Goal: Task Accomplishment & Management: Use online tool/utility

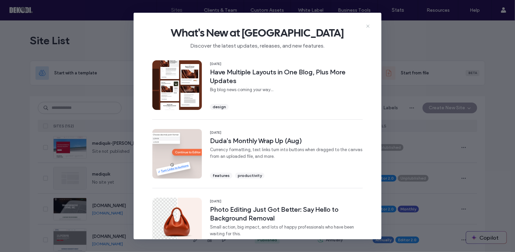
click at [367, 25] on icon at bounding box center [367, 25] width 5 height 5
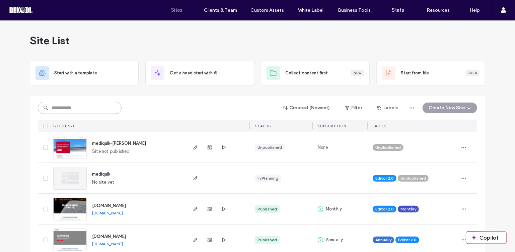
click at [93, 103] on input at bounding box center [80, 108] width 84 height 12
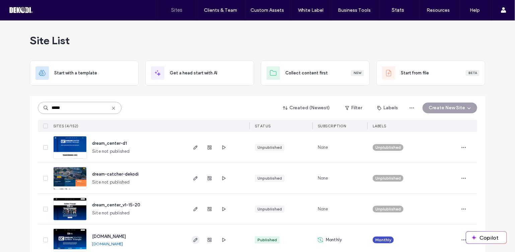
type input "*****"
click at [193, 238] on icon "button" at bounding box center [195, 239] width 5 height 5
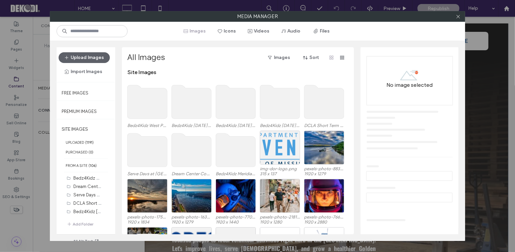
click at [151, 106] on use at bounding box center [148, 101] width 40 height 33
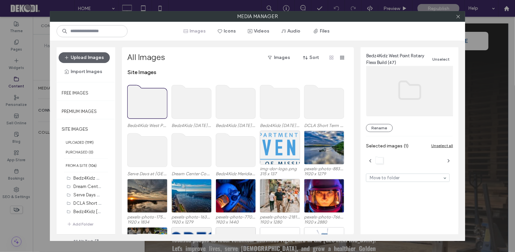
click at [193, 102] on use at bounding box center [192, 101] width 40 height 33
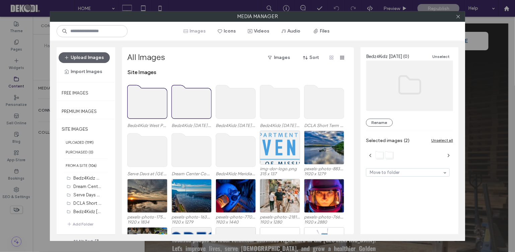
click at [254, 101] on use at bounding box center [236, 101] width 40 height 33
click at [283, 100] on use at bounding box center [280, 101] width 40 height 33
click at [327, 103] on use at bounding box center [324, 101] width 40 height 33
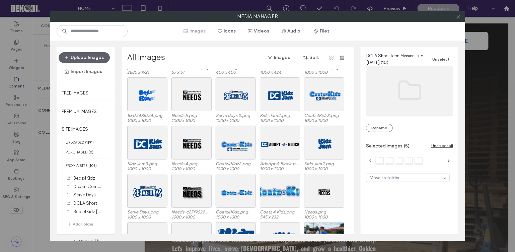
scroll to position [8624, 0]
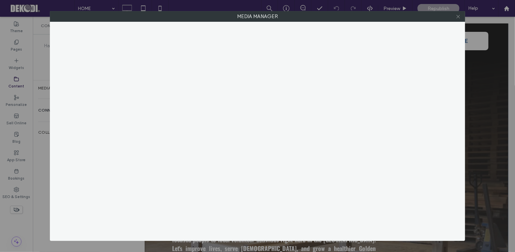
click at [458, 18] on icon at bounding box center [458, 16] width 5 height 5
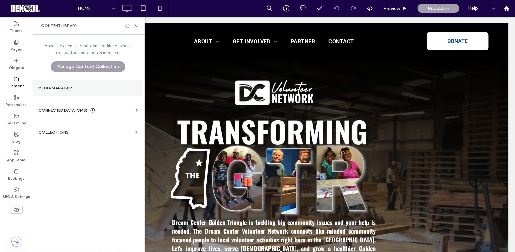
click at [51, 89] on label "Media Manager" at bounding box center [87, 88] width 99 height 5
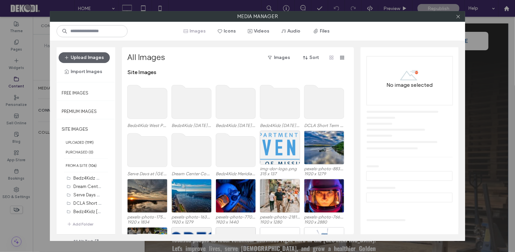
scroll to position [41, 0]
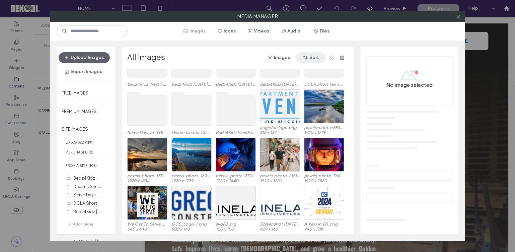
click at [305, 58] on icon "button" at bounding box center [305, 57] width 5 height 5
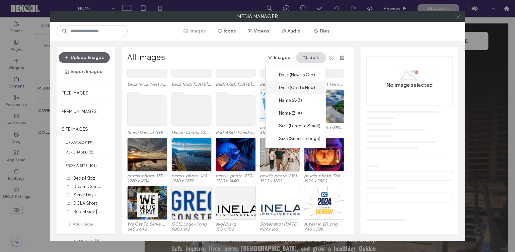
click at [291, 89] on span "Date (Old to New)" at bounding box center [297, 87] width 36 height 7
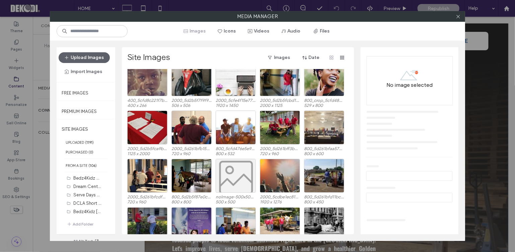
scroll to position [0, 0]
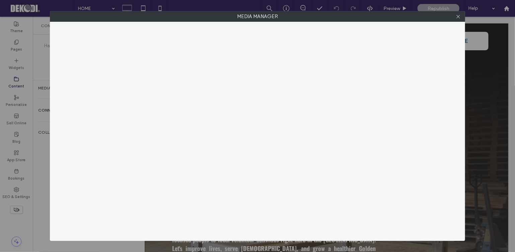
drag, startPoint x: 349, startPoint y: 205, endPoint x: 348, endPoint y: 231, distance: 26.2
click at [456, 15] on icon at bounding box center [458, 16] width 5 height 5
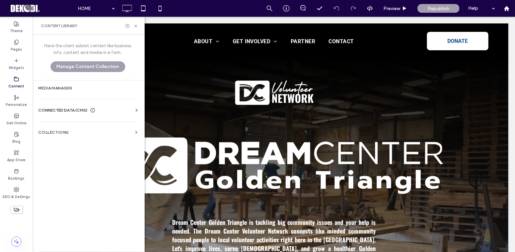
click at [60, 79] on div "Have the client submit content like business info, content and media in a form.…" at bounding box center [88, 57] width 110 height 46
click at [59, 84] on section "Media Manager" at bounding box center [88, 87] width 110 height 15
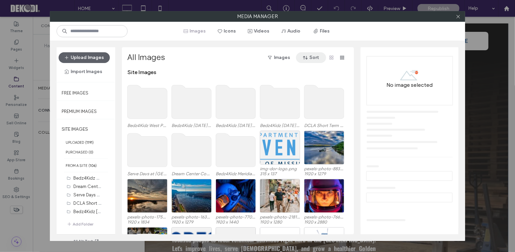
click at [309, 59] on span "button" at bounding box center [306, 58] width 7 height 10
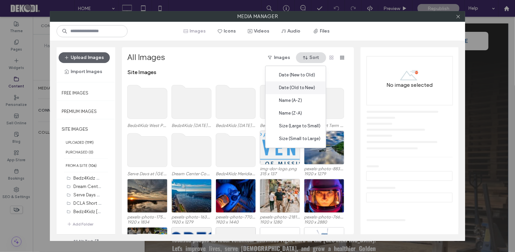
click at [293, 89] on span "Date (Old to New)" at bounding box center [297, 87] width 36 height 7
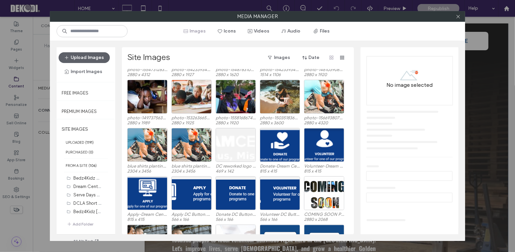
scroll to position [2168, 0]
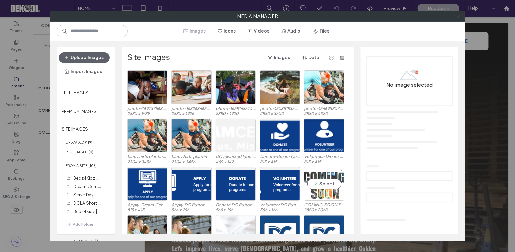
click at [332, 181] on div "Select" at bounding box center [324, 184] width 40 height 34
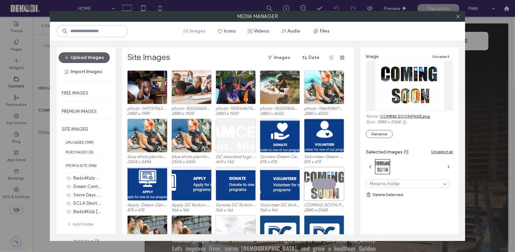
click at [406, 116] on link "COMING SOON PAGE.png" at bounding box center [405, 116] width 50 height 5
click at [328, 183] on div at bounding box center [324, 184] width 40 height 34
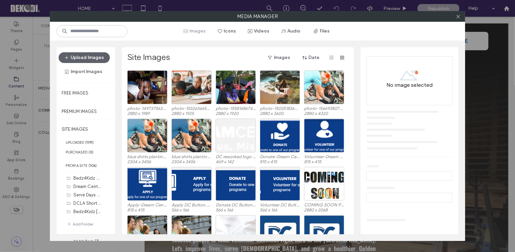
click at [351, 204] on div "photo-1567778163333-9c2284e4f187.jpg 2880 x 3840 photo-1550895030-823330fc2551.…" at bounding box center [239, 151] width 225 height 165
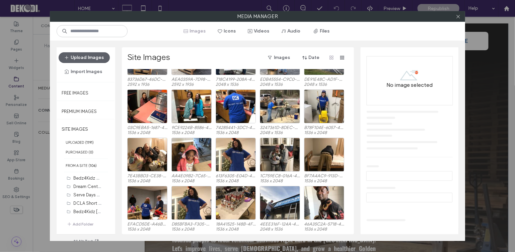
scroll to position [2831, 0]
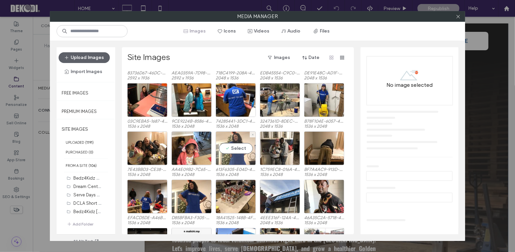
click at [236, 147] on div "Select" at bounding box center [236, 148] width 40 height 34
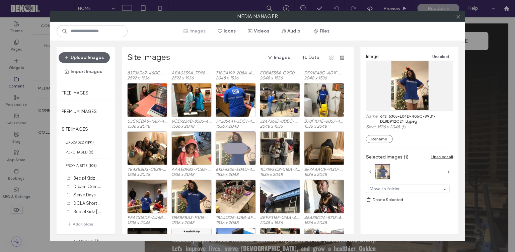
click at [394, 116] on link "613F6305-E04D-406C-89B1-DE8B912C21FB.jpeg" at bounding box center [416, 119] width 73 height 10
click at [234, 148] on div at bounding box center [236, 148] width 40 height 34
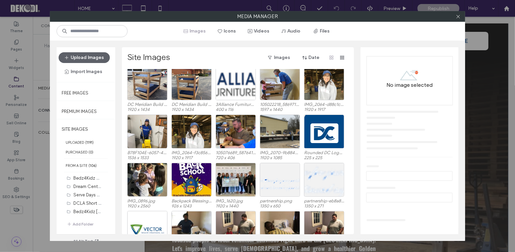
scroll to position [3245, 0]
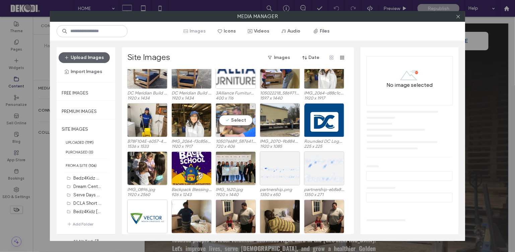
click at [236, 119] on div "Select" at bounding box center [236, 120] width 40 height 34
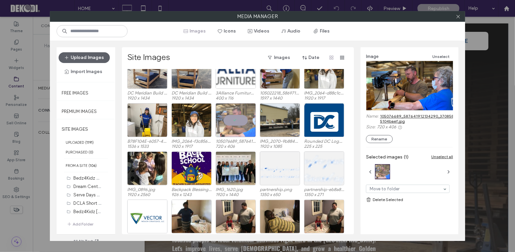
click at [387, 117] on link "105076689_587641912134290_3708587425859581975_o-5104baef.jpg" at bounding box center [435, 119] width 111 height 10
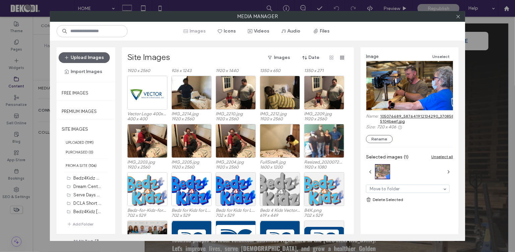
scroll to position [3386, 0]
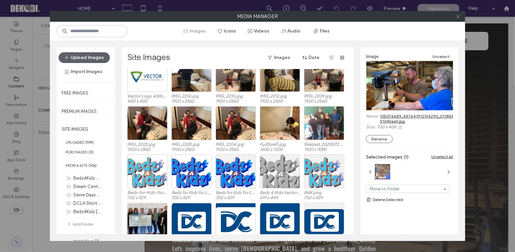
click at [458, 18] on icon at bounding box center [458, 16] width 5 height 5
